Goal: Obtain resource: Download file/media

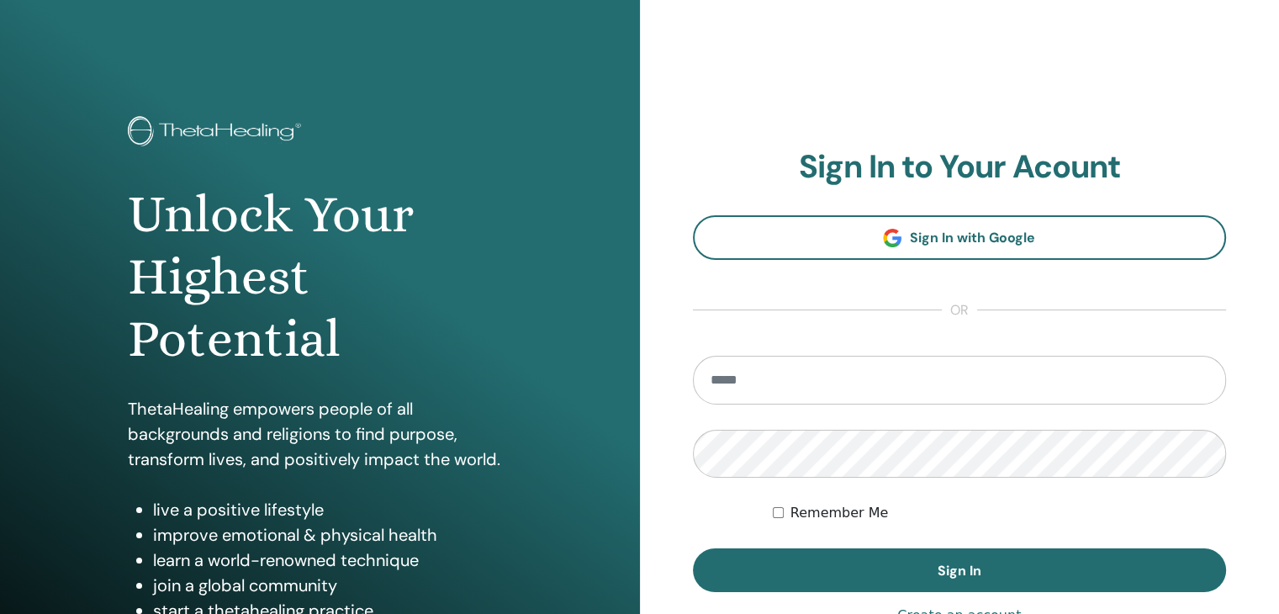
click at [927, 373] on input "email" at bounding box center [960, 380] width 534 height 49
type input "**********"
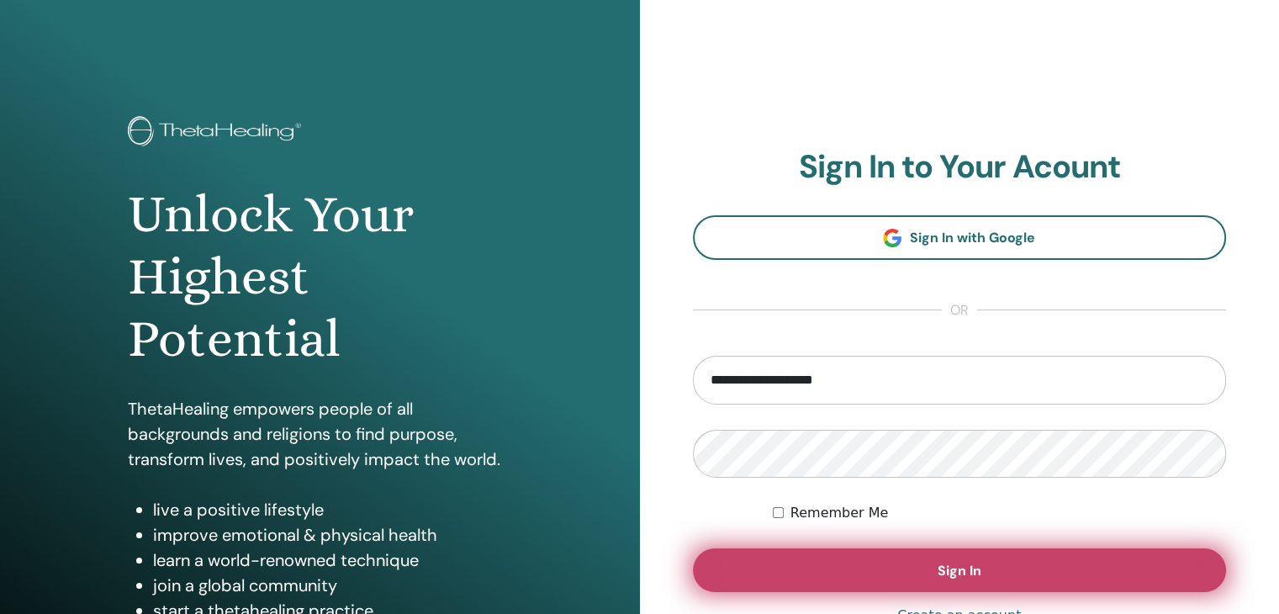
click at [969, 567] on span "Sign In" at bounding box center [960, 571] width 44 height 18
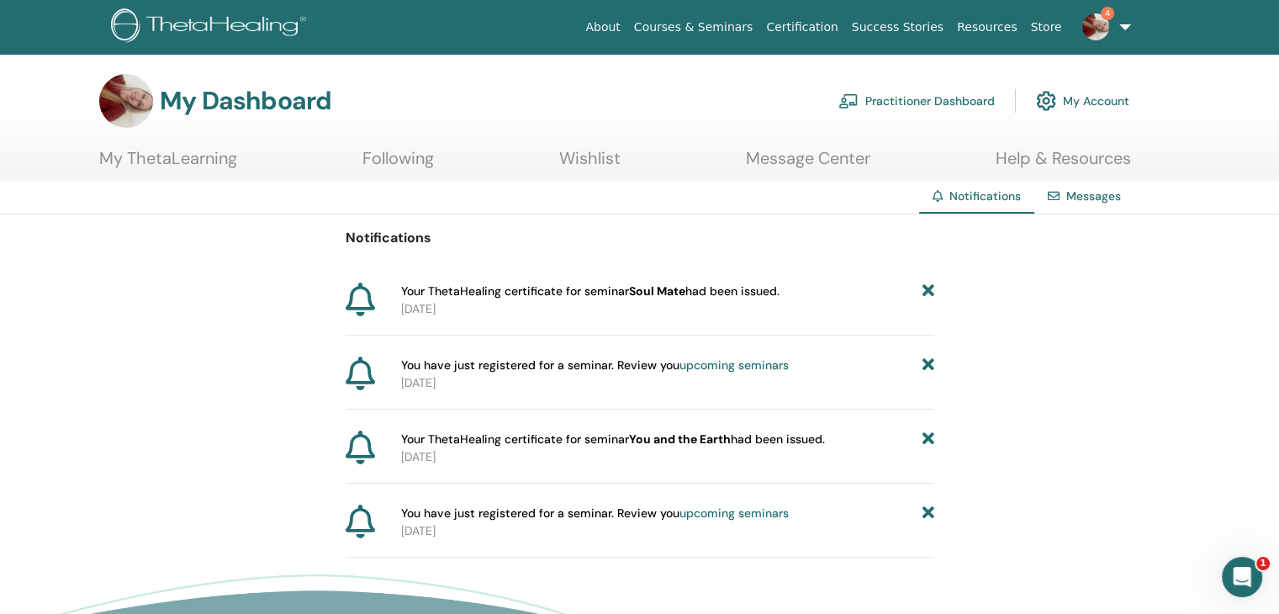
click at [414, 292] on span "Your ThetaHealing certificate for seminar Soul Mate had been issued." at bounding box center [590, 292] width 378 height 18
click at [566, 393] on div "You have just registered for a seminar. Review you upcoming seminars [DATE]" at bounding box center [640, 383] width 589 height 53
click at [1076, 198] on link "Messages" at bounding box center [1093, 195] width 55 height 15
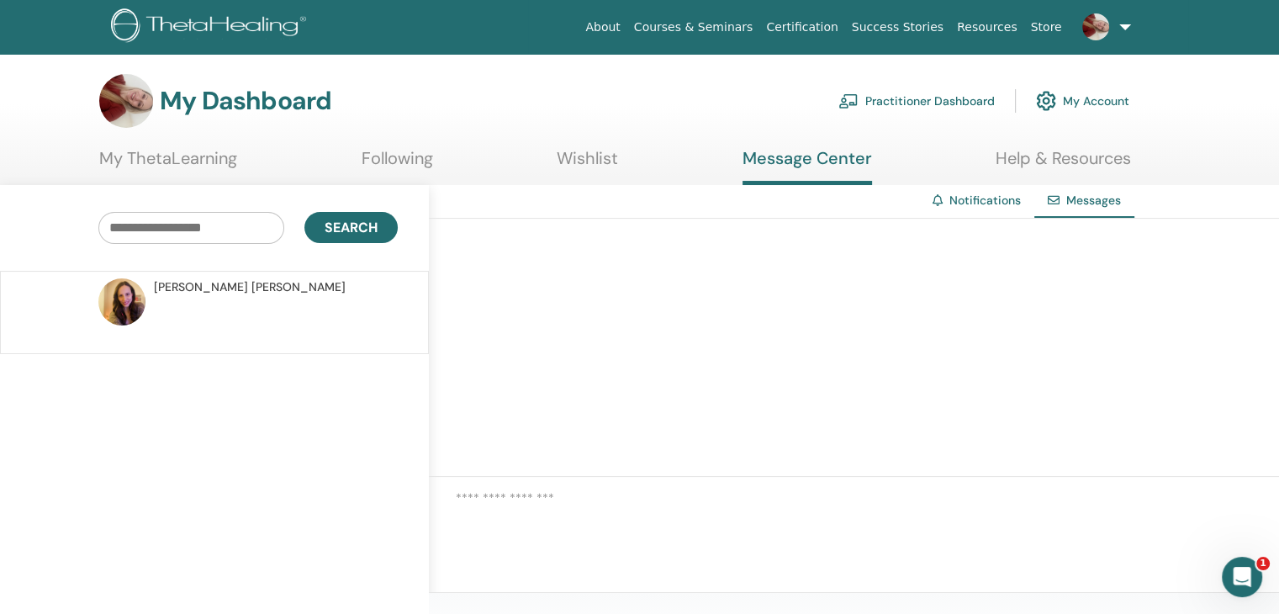
click at [832, 26] on link "Certification" at bounding box center [801, 27] width 85 height 31
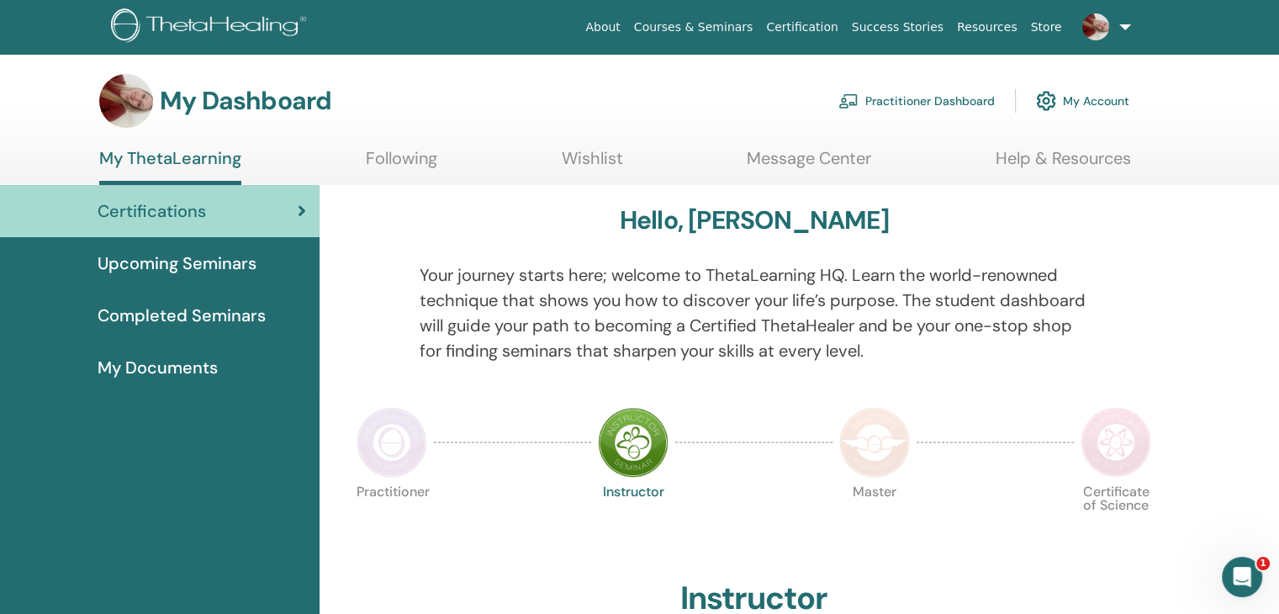
click at [185, 313] on span "Completed Seminars" at bounding box center [182, 315] width 168 height 25
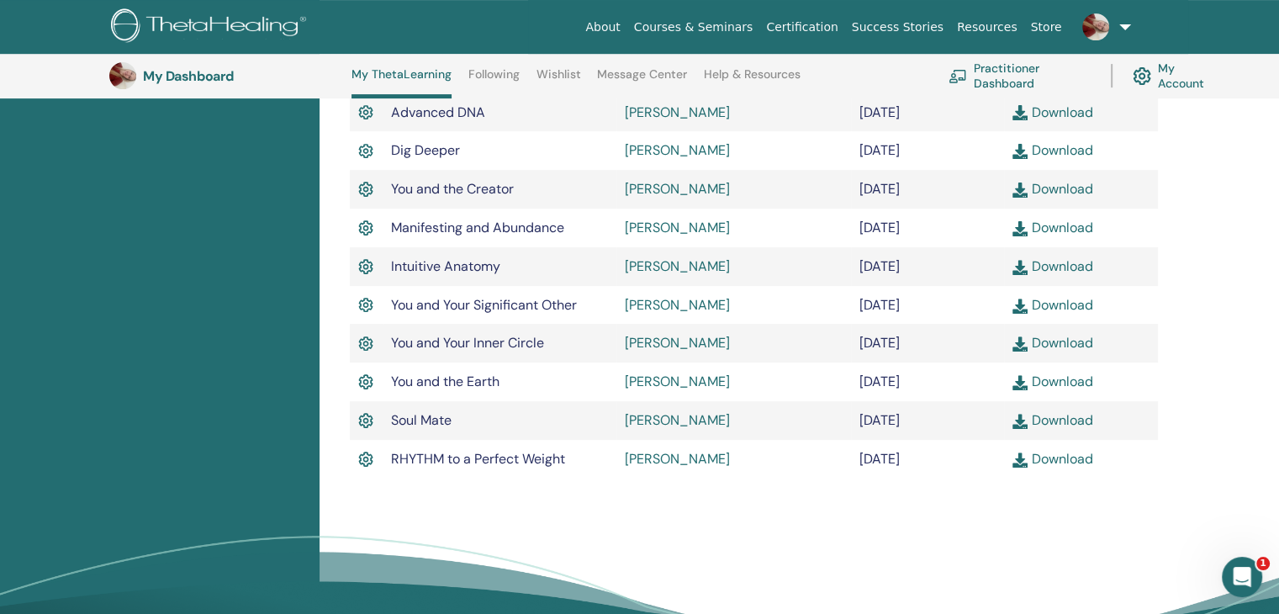
scroll to position [573, 0]
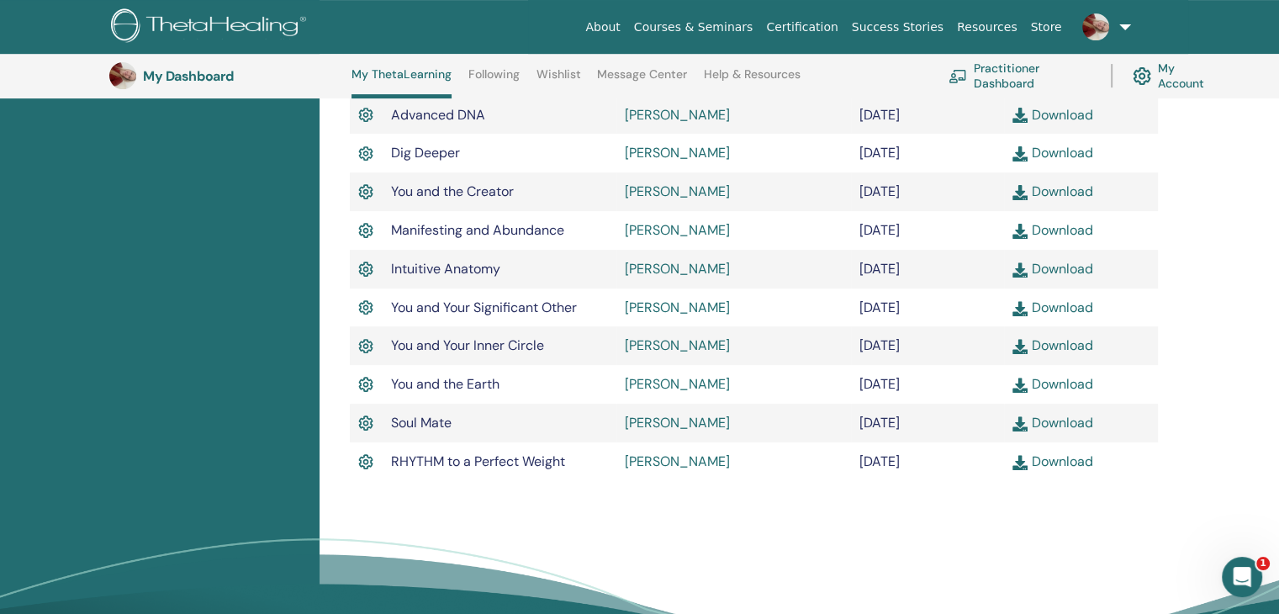
click at [1049, 425] on link "Download" at bounding box center [1052, 423] width 80 height 18
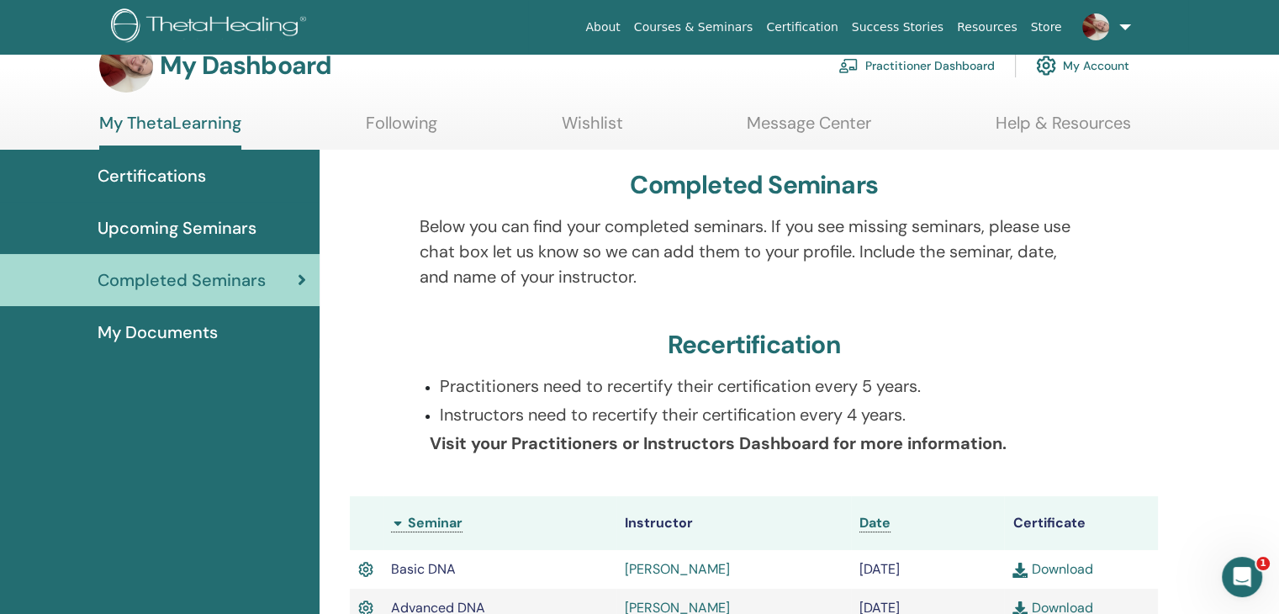
scroll to position [11, 0]
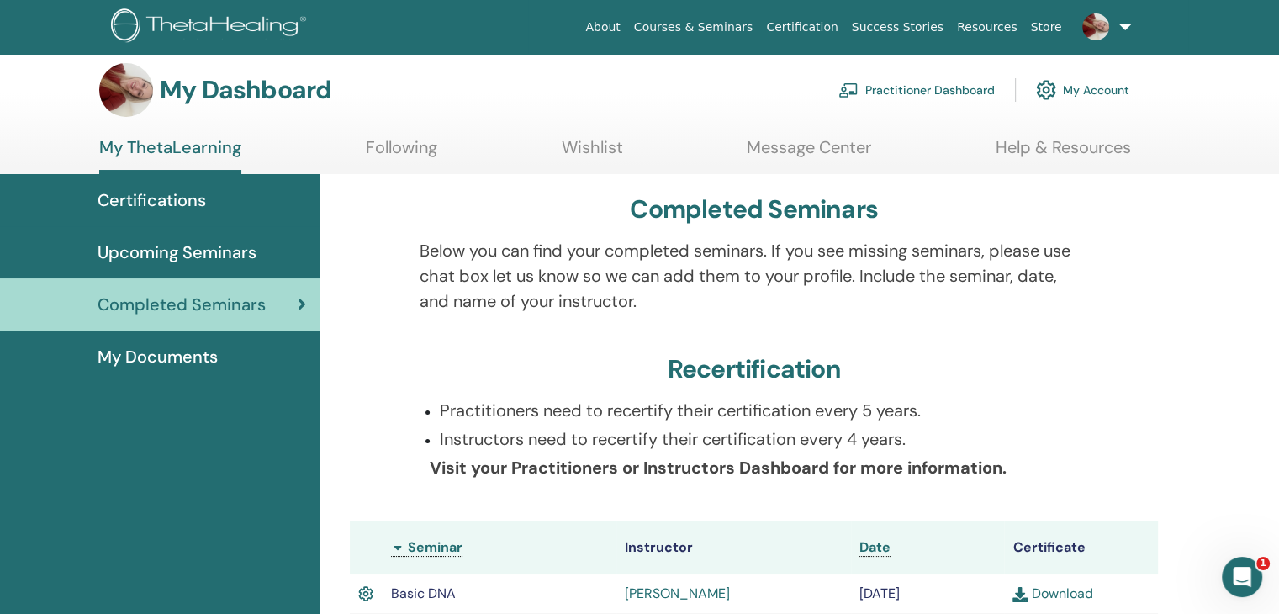
click at [178, 358] on span "My Documents" at bounding box center [158, 356] width 120 height 25
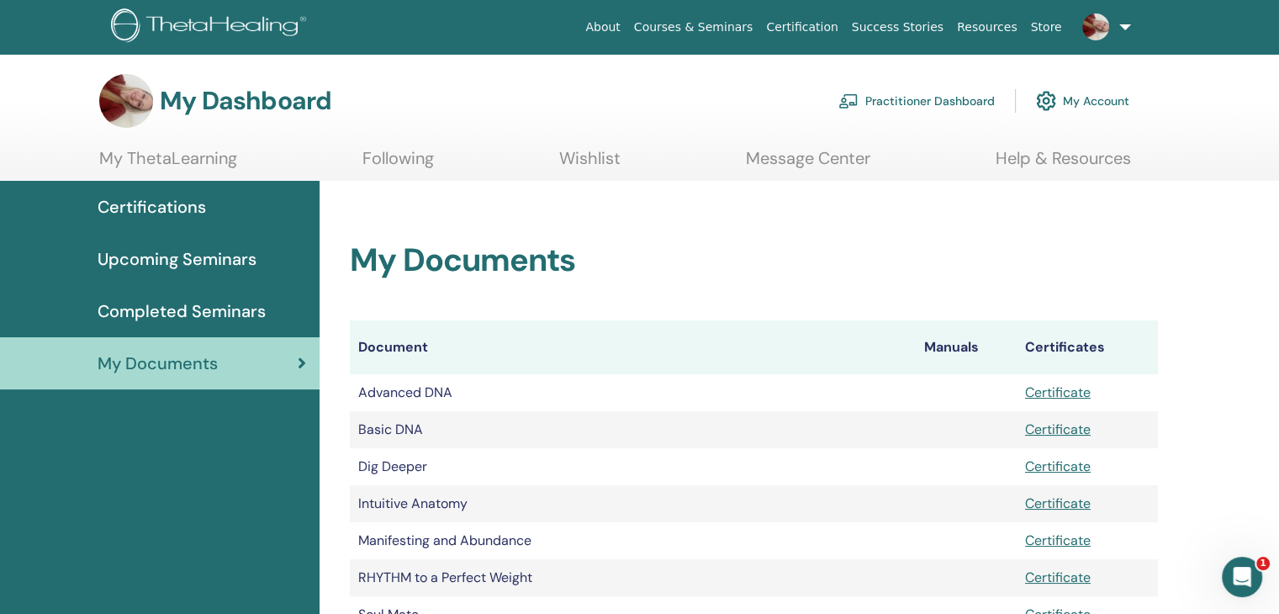
click at [121, 93] on img at bounding box center [126, 101] width 54 height 54
click at [1118, 27] on link at bounding box center [1103, 27] width 69 height 54
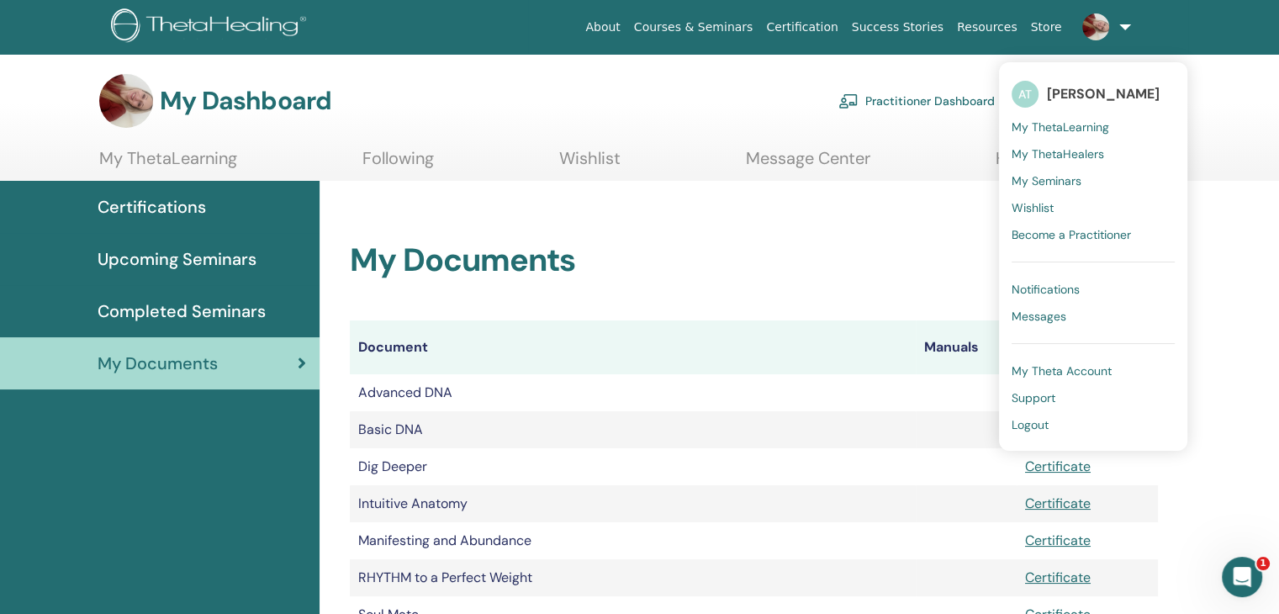
click at [1270, 159] on section "My Dashboard Practitioner Dashboard My Account My ThetaLearning Following Wishl…" at bounding box center [639, 127] width 1279 height 107
